Goal: Navigation & Orientation: Find specific page/section

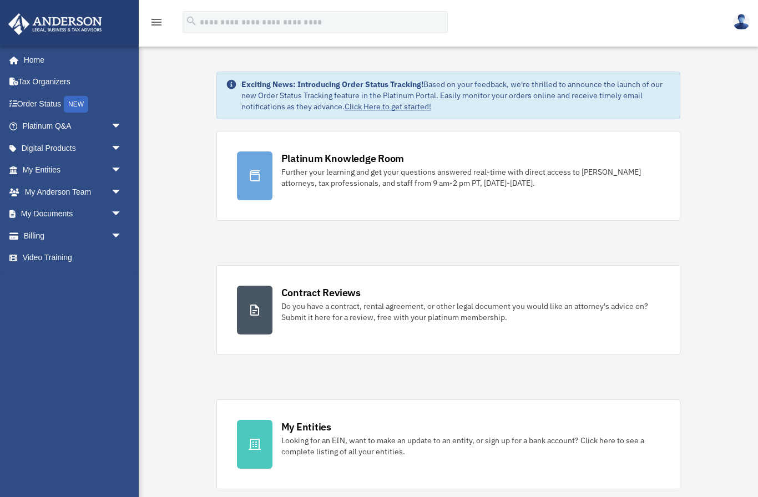
click at [34, 237] on link "Billing arrow_drop_down" at bounding box center [73, 236] width 131 height 22
click at [115, 236] on span "arrow_drop_down" at bounding box center [122, 236] width 22 height 23
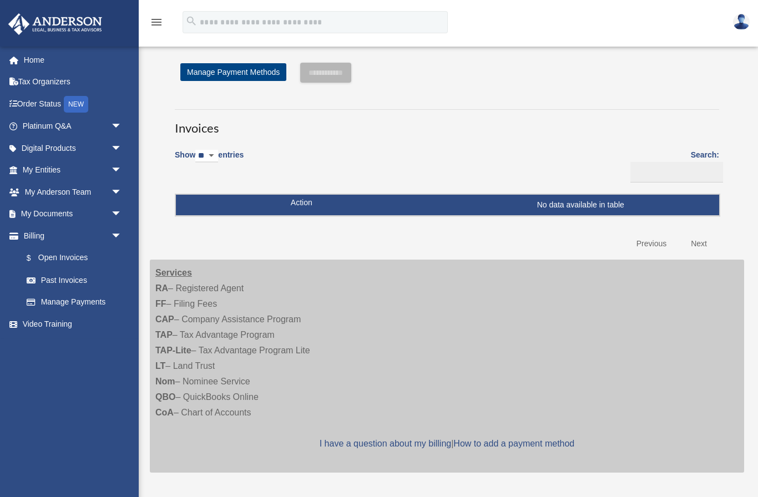
click at [57, 278] on link "Past Invoices" at bounding box center [75, 280] width 118 height 22
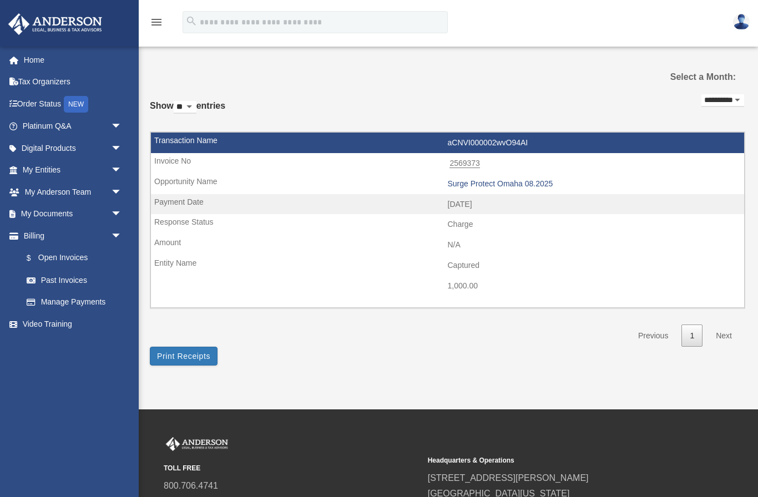
click at [25, 218] on link "My Documents arrow_drop_down" at bounding box center [73, 214] width 131 height 22
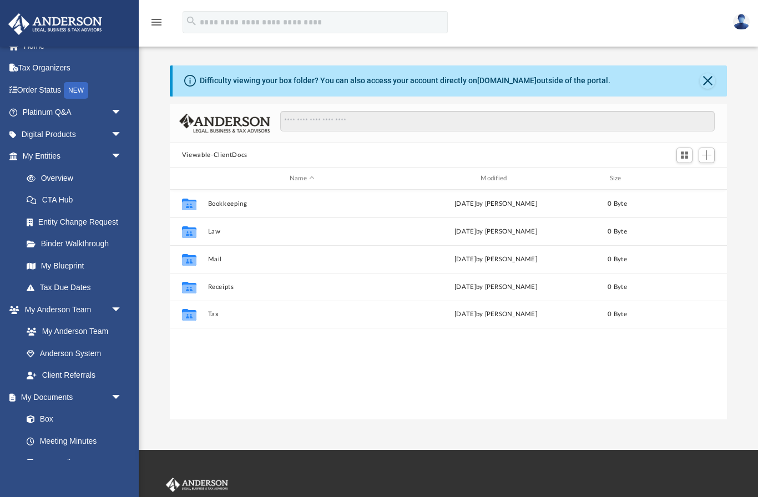
scroll to position [15, 0]
click at [120, 130] on span "arrow_drop_down" at bounding box center [122, 133] width 22 height 23
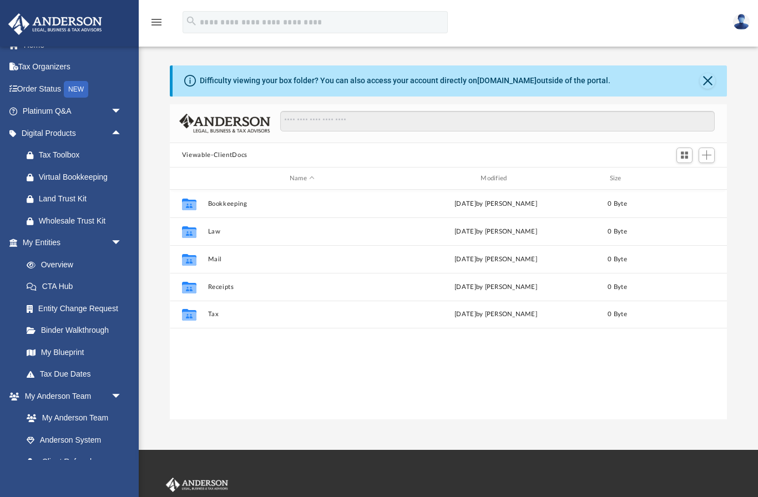
click at [58, 177] on div "Virtual Bookkeeping" at bounding box center [82, 177] width 86 height 14
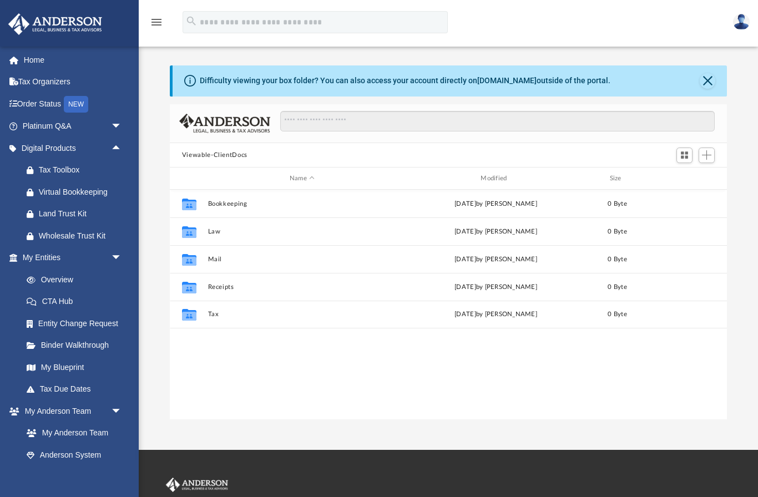
scroll to position [0, 0]
click at [36, 86] on link "Tax Organizers" at bounding box center [73, 82] width 131 height 22
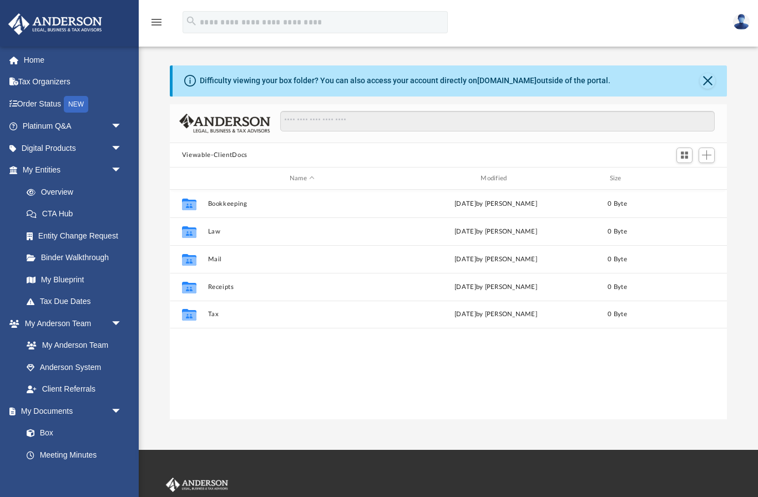
scroll to position [1, 1]
click at [31, 104] on link "Order Status NEW" at bounding box center [73, 104] width 131 height 23
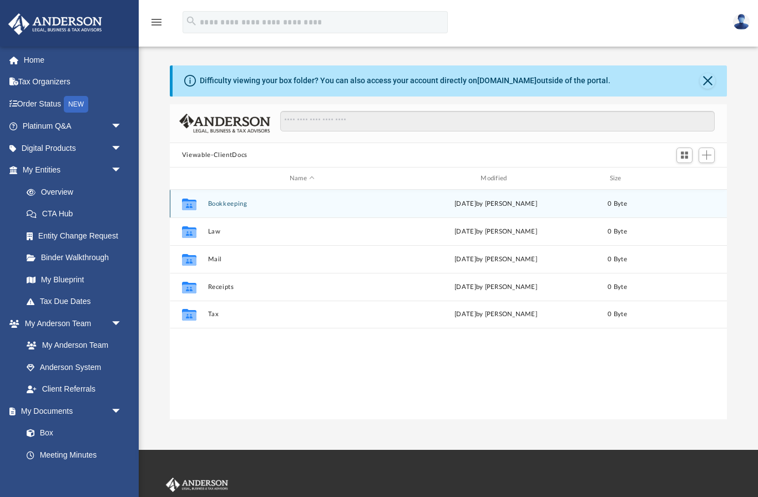
click at [222, 207] on button "Bookkeeping" at bounding box center [302, 203] width 189 height 7
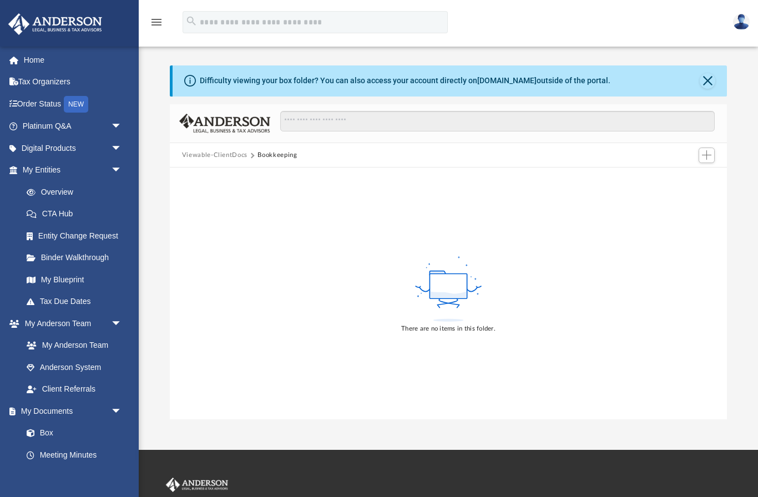
scroll to position [21, 0]
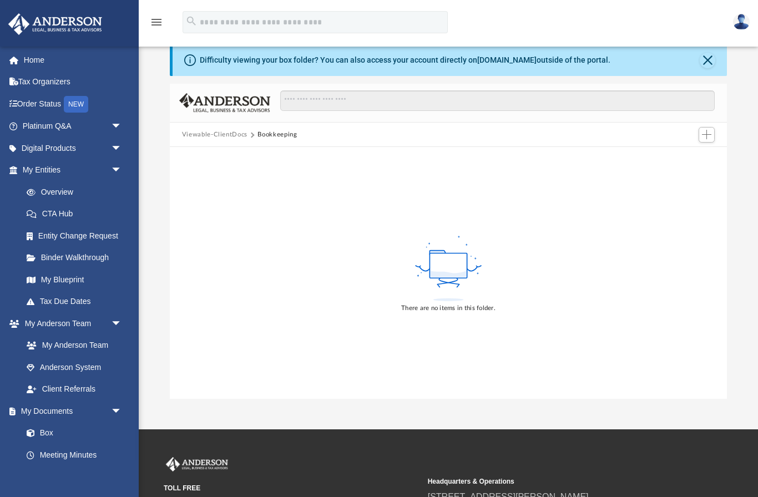
click at [111, 172] on span "arrow_drop_down" at bounding box center [122, 170] width 22 height 23
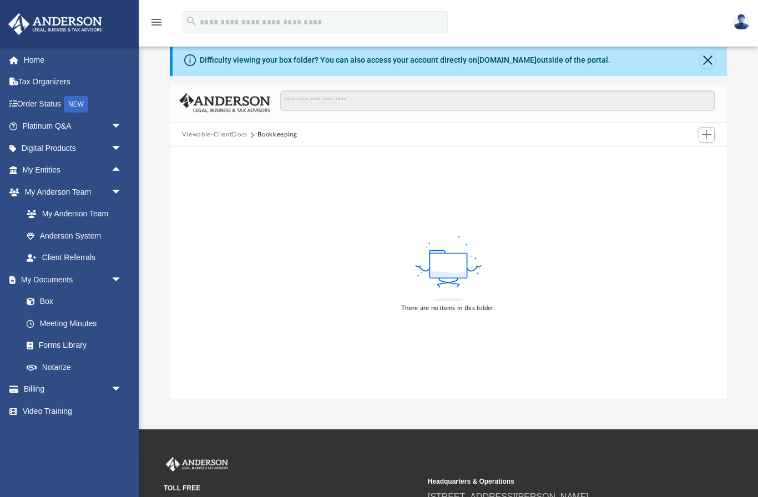
click at [63, 215] on link "My Anderson Team" at bounding box center [72, 214] width 112 height 22
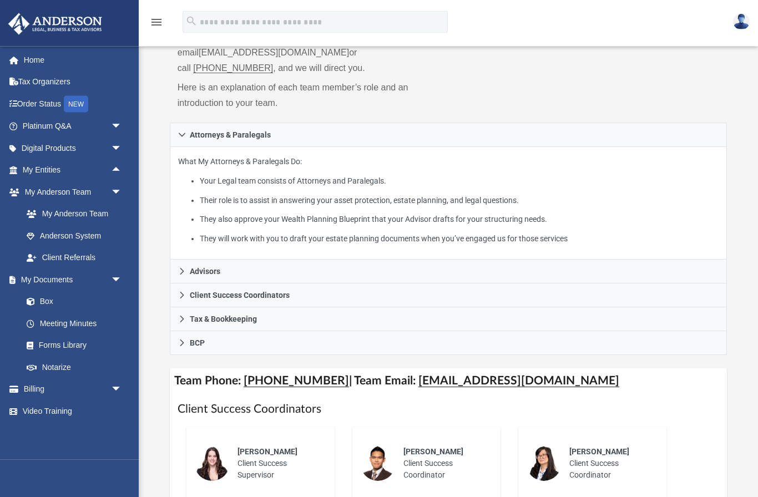
scroll to position [142, 0]
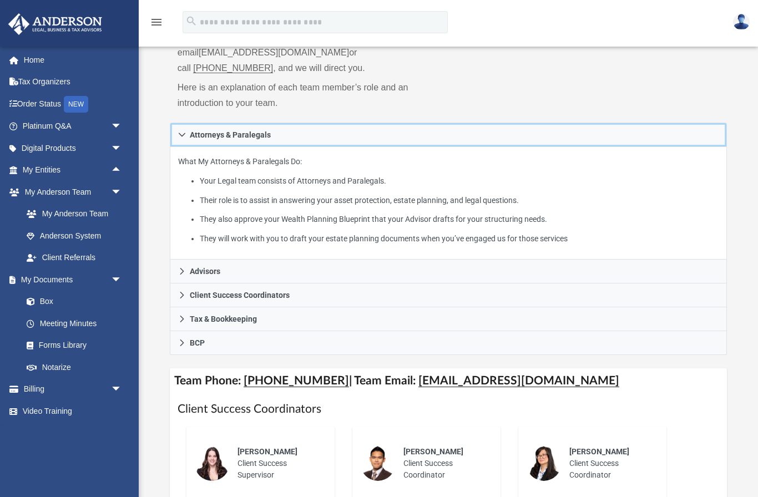
click at [178, 123] on link "Attorneys & Paralegals" at bounding box center [448, 135] width 557 height 24
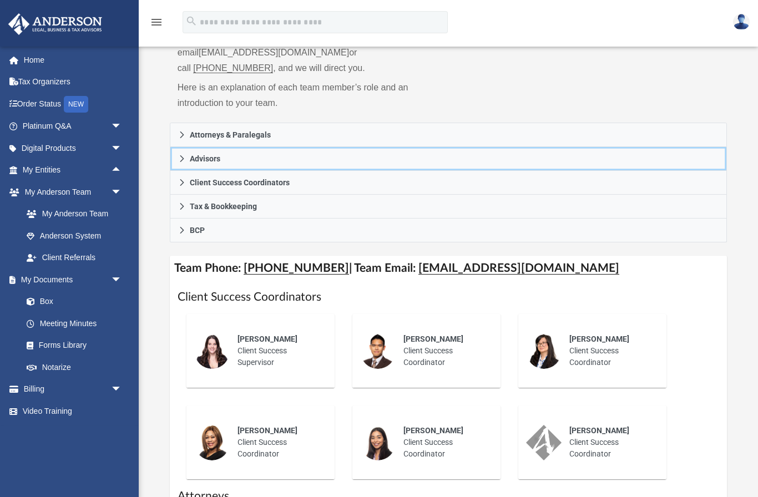
click at [179, 150] on link "Advisors" at bounding box center [448, 159] width 557 height 24
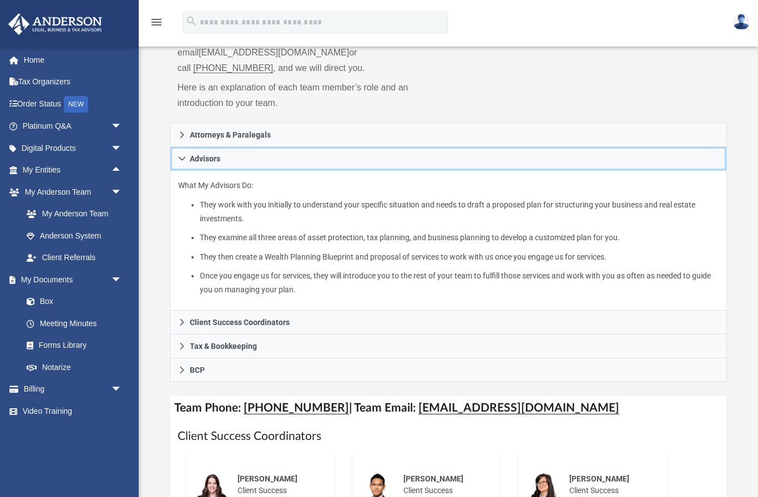
click at [178, 155] on icon at bounding box center [182, 159] width 8 height 8
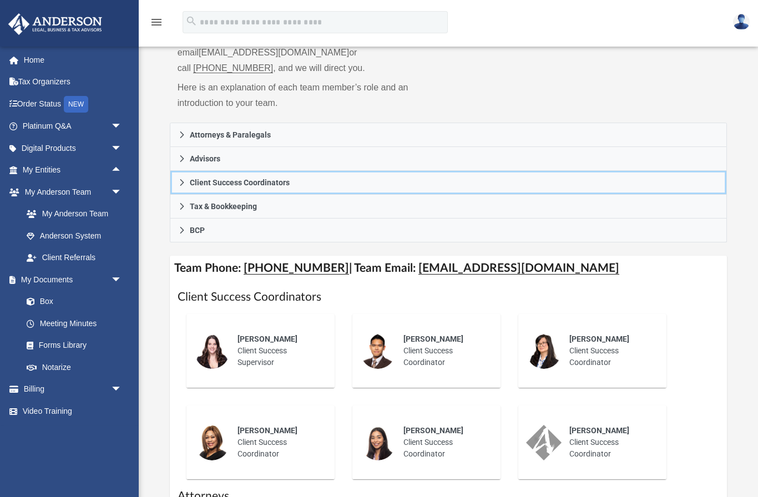
click at [172, 171] on link "Client Success Coordinators" at bounding box center [448, 183] width 557 height 24
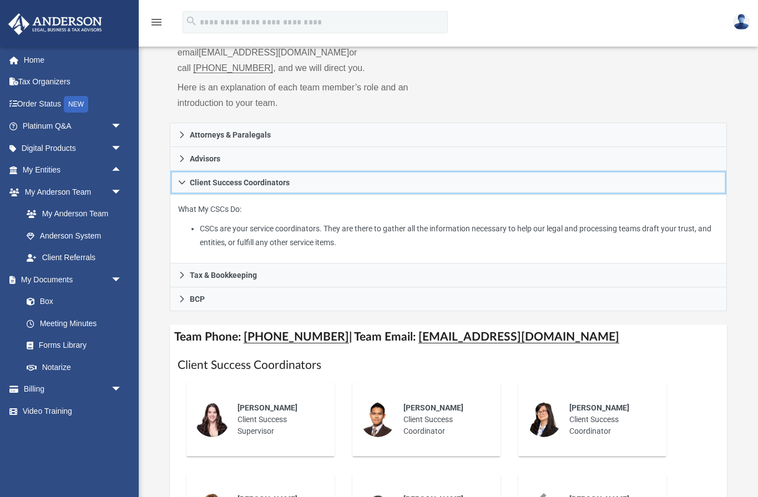
click at [178, 177] on link "Client Success Coordinators" at bounding box center [448, 183] width 557 height 24
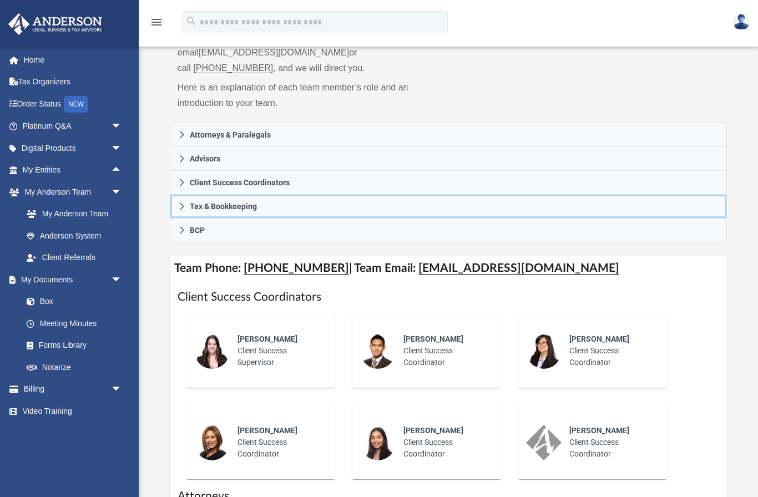
click at [177, 195] on link "Tax & Bookkeeping" at bounding box center [448, 207] width 557 height 24
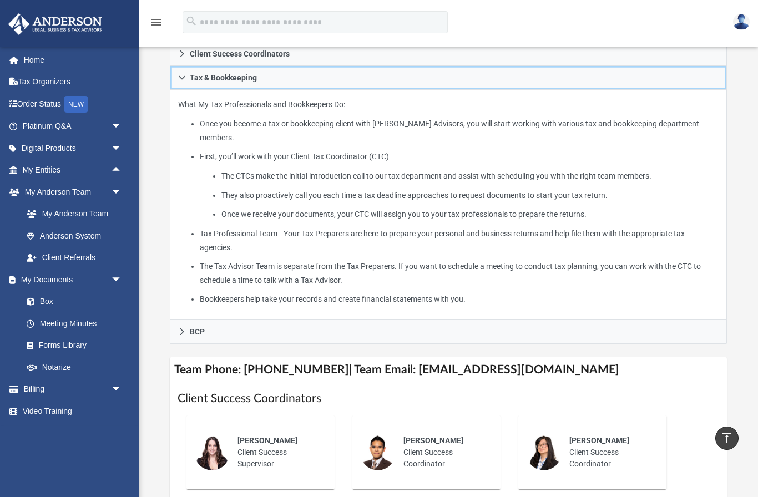
scroll to position [270, 0]
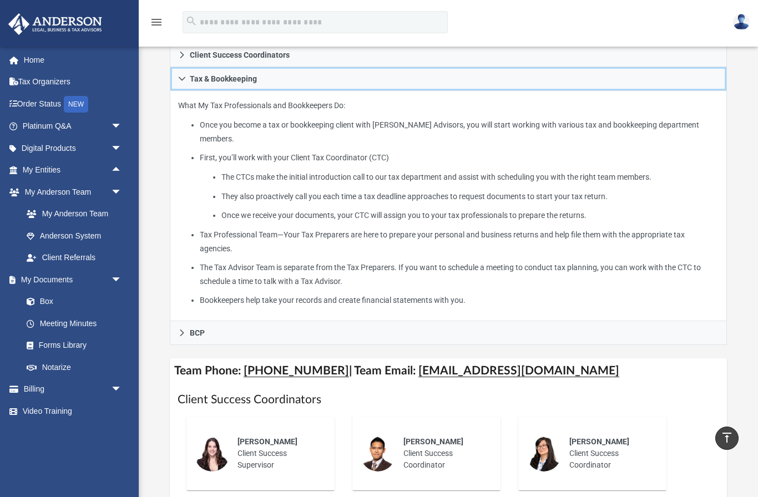
click at [180, 69] on link "Tax & Bookkeeping" at bounding box center [448, 79] width 557 height 24
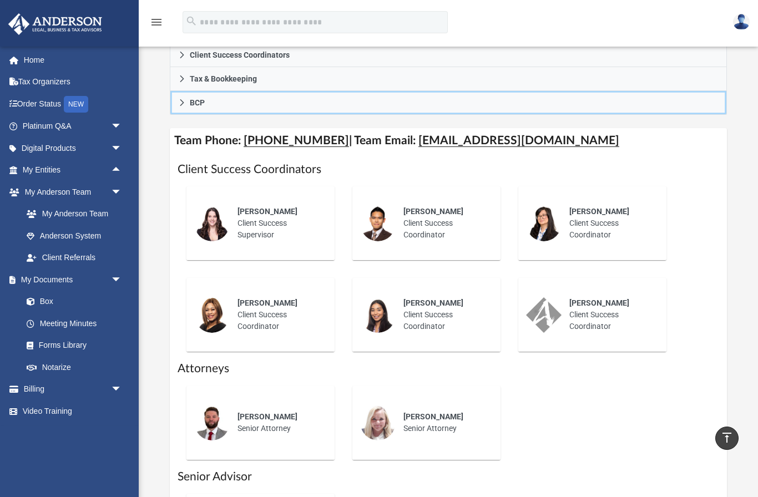
click at [178, 93] on link "BCP" at bounding box center [448, 103] width 557 height 24
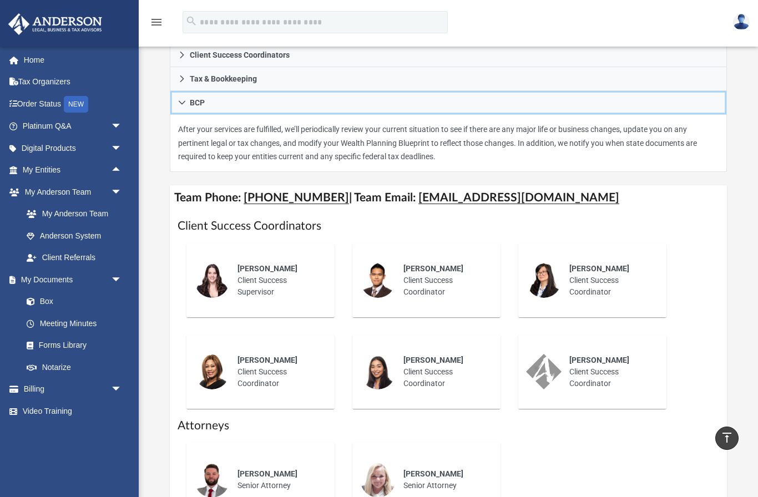
click at [179, 95] on link "BCP" at bounding box center [448, 103] width 557 height 24
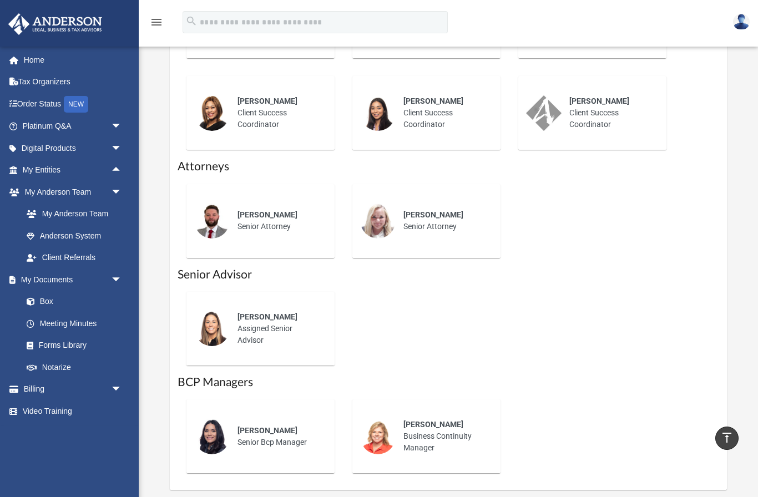
scroll to position [450, 0]
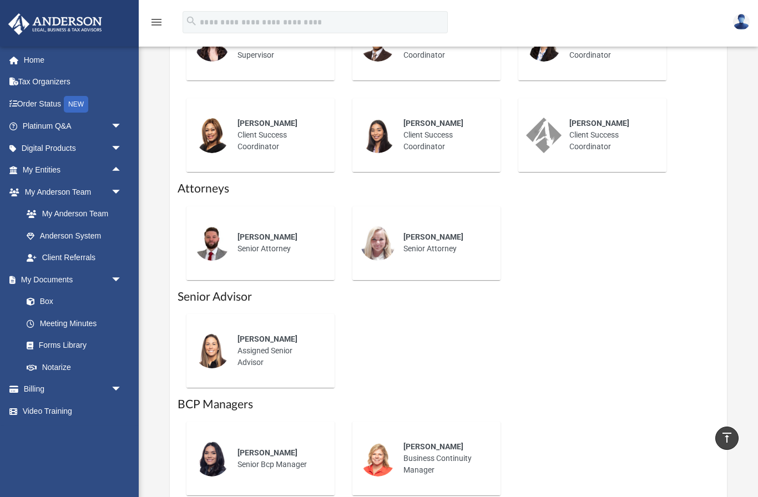
click at [261, 331] on div "Alison Hudson Assigned Senior Advisor" at bounding box center [278, 351] width 97 height 51
click at [221, 334] on img at bounding box center [212, 351] width 36 height 36
click at [280, 335] on span "Alison Hudson" at bounding box center [268, 339] width 60 height 9
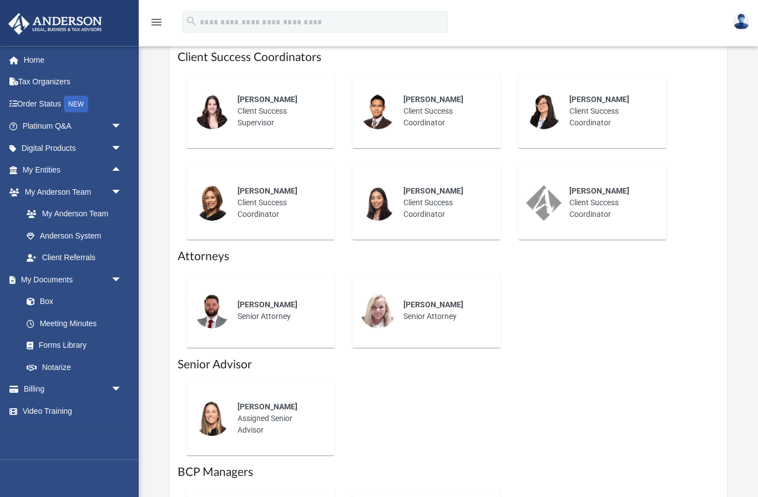
scroll to position [382, 0]
click at [64, 238] on link "Anderson System" at bounding box center [75, 236] width 118 height 22
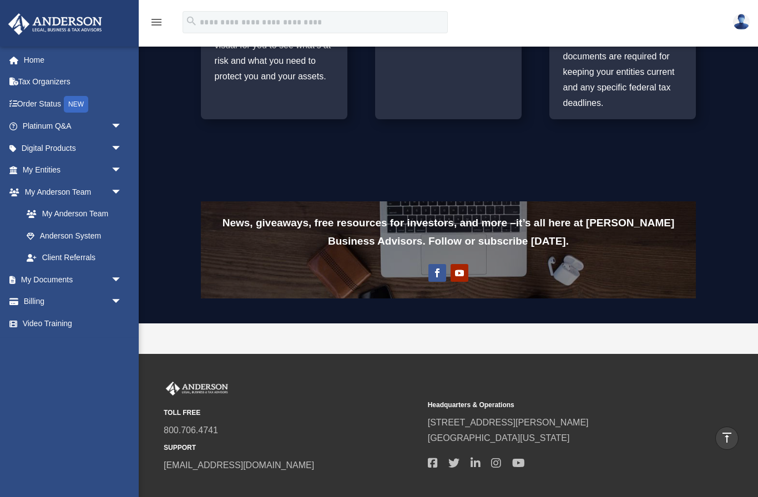
scroll to position [776, 0]
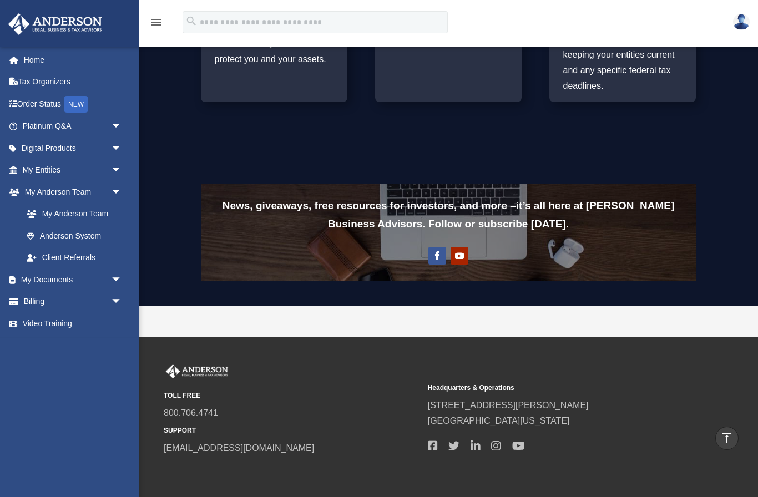
click at [439, 258] on link "Follow" at bounding box center [438, 256] width 18 height 18
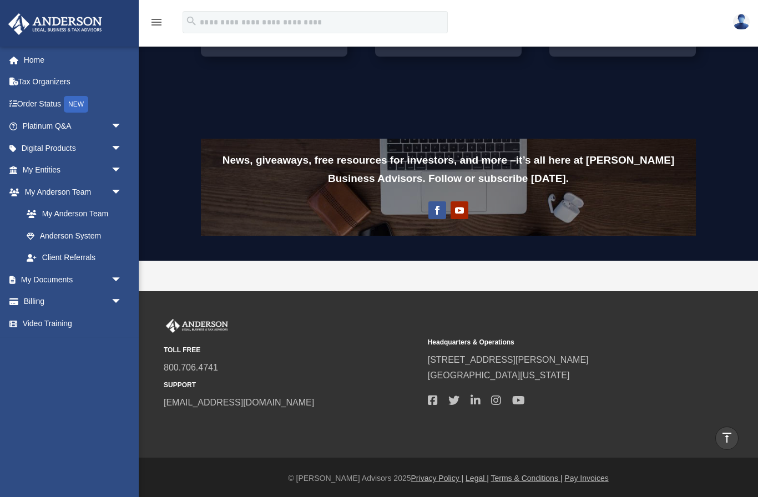
click at [462, 215] on link "Follow" at bounding box center [460, 211] width 18 height 18
click at [111, 192] on span "arrow_drop_down" at bounding box center [122, 192] width 22 height 23
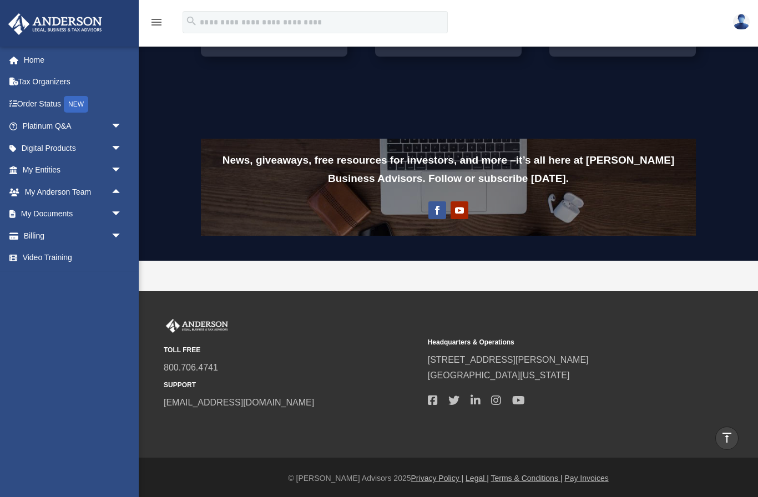
click at [27, 62] on link "Home" at bounding box center [73, 60] width 131 height 22
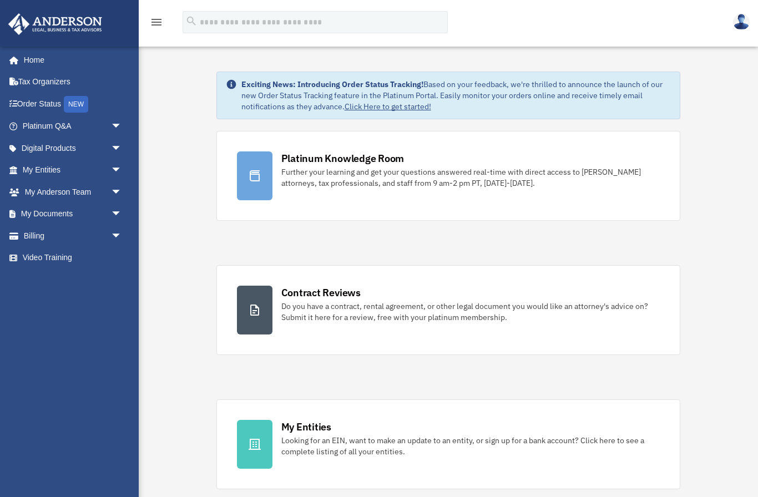
click at [739, 29] on img at bounding box center [741, 22] width 17 height 16
click at [533, 83] on link "Logout" at bounding box center [561, 74] width 111 height 23
